Goal: Find specific page/section: Find specific page/section

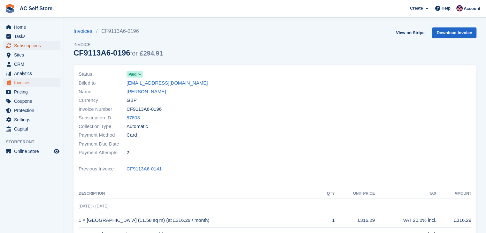
click at [23, 46] on span "Subscriptions" at bounding box center [33, 45] width 38 height 9
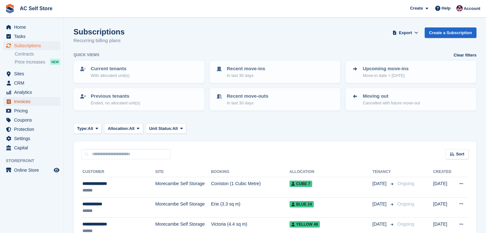
click at [38, 100] on span "Invoices" at bounding box center [33, 101] width 38 height 9
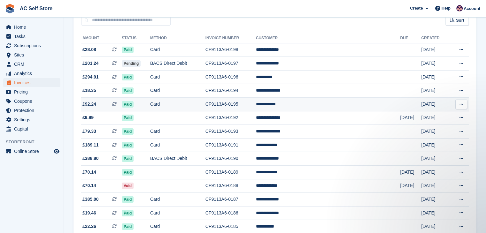
click at [256, 103] on td "CF9113A6-0195" at bounding box center [230, 105] width 50 height 14
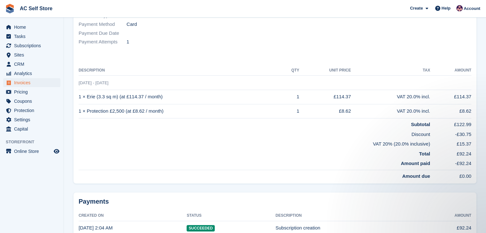
scroll to position [79, 0]
